Goal: Find specific page/section: Find specific page/section

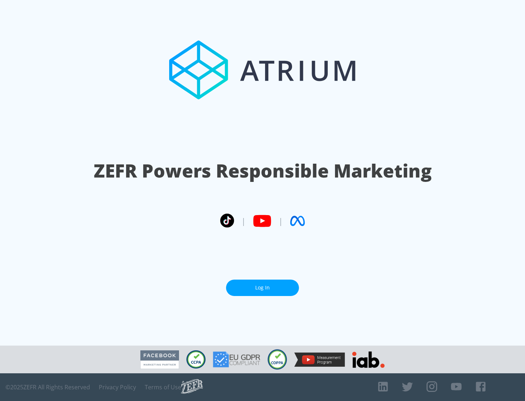
click at [262, 285] on link "Log In" at bounding box center [262, 287] width 73 height 16
